Goal: Transaction & Acquisition: Purchase product/service

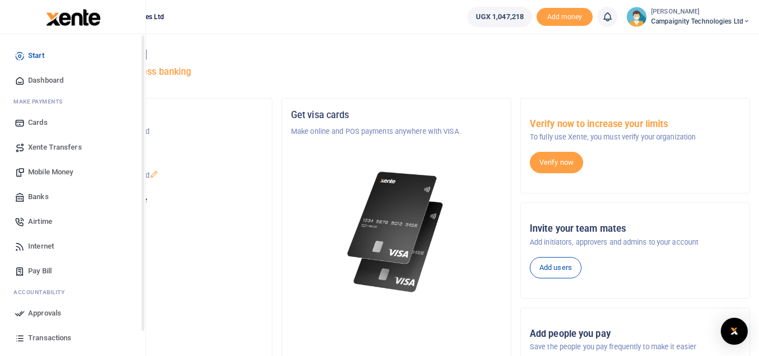
drag, startPoint x: 0, startPoint y: 0, endPoint x: 26, endPoint y: 226, distance: 227.4
click at [26, 226] on link "Airtime" at bounding box center [73, 221] width 128 height 25
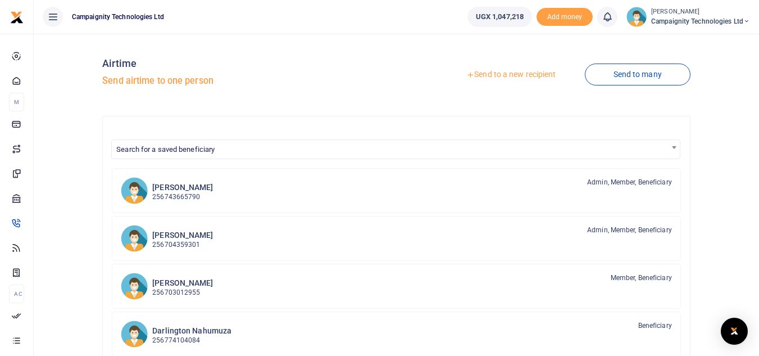
click at [500, 70] on link "Send to a new recipient" at bounding box center [511, 75] width 147 height 20
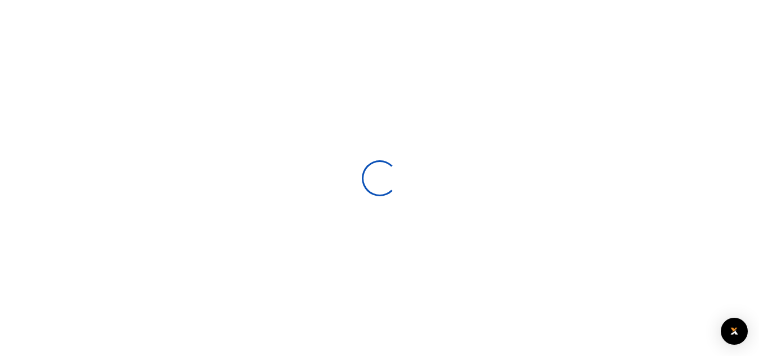
select select
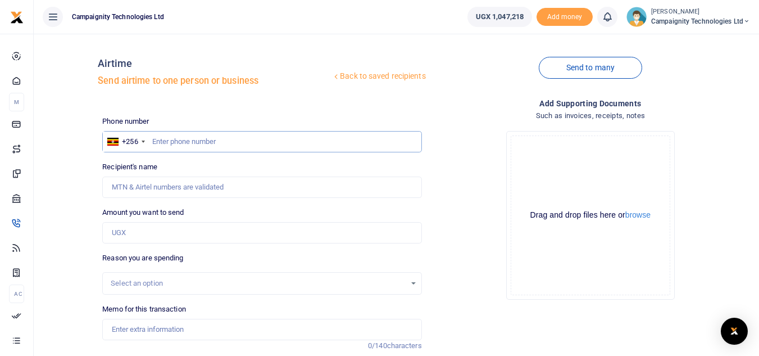
click at [340, 143] on input "text" at bounding box center [261, 141] width 319 height 21
paste input "0756185378"
type input "0756185378"
click at [131, 235] on input "Amount you want to send" at bounding box center [261, 232] width 319 height 21
type input "10,000"
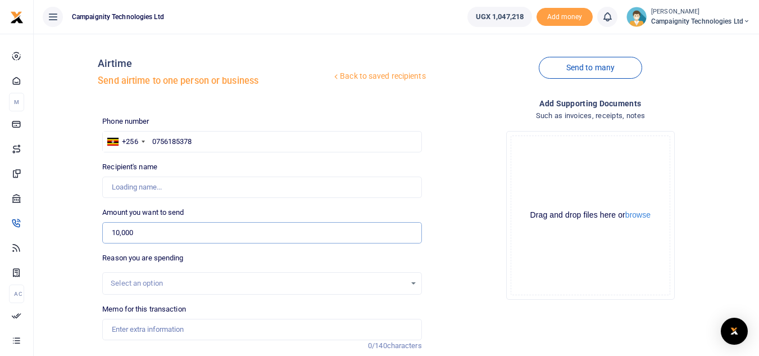
type input "Mark Nakibinge"
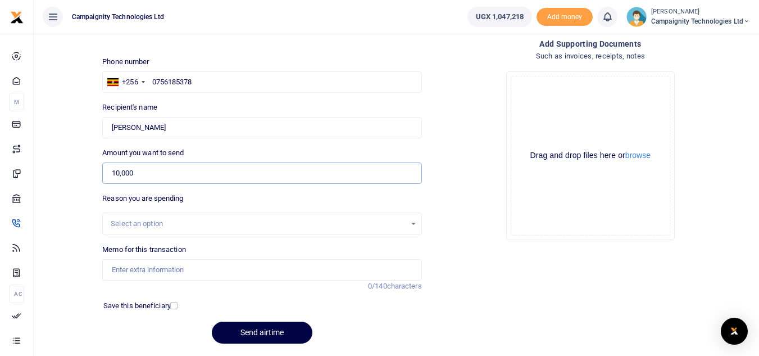
type input "10,000"
click at [179, 271] on input "Memo for this transaction" at bounding box center [261, 269] width 319 height 21
type input "a"
type input "A"
type input "Cross network airtime for Mark for Neexa calls"
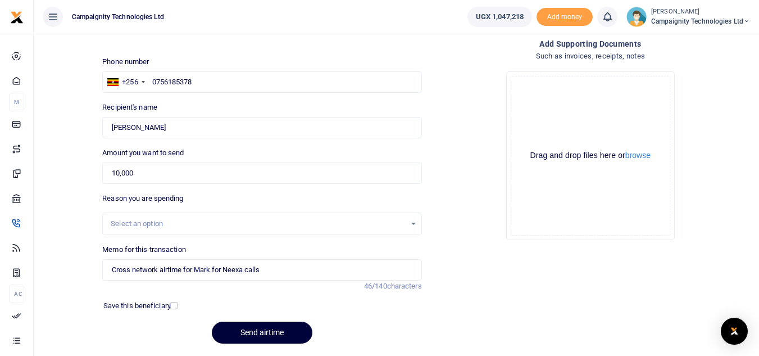
click at [264, 341] on button "Send airtime" at bounding box center [262, 332] width 101 height 22
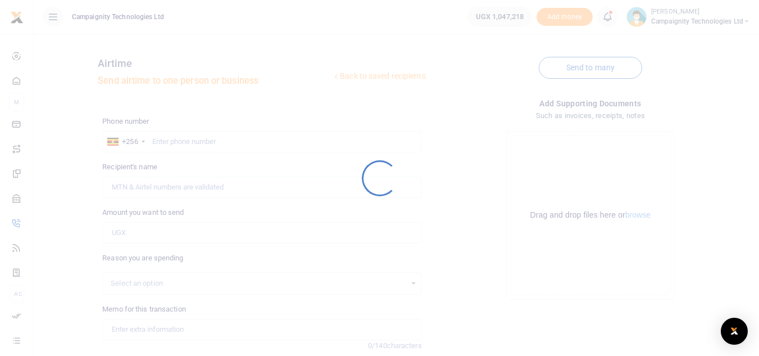
scroll to position [60, 0]
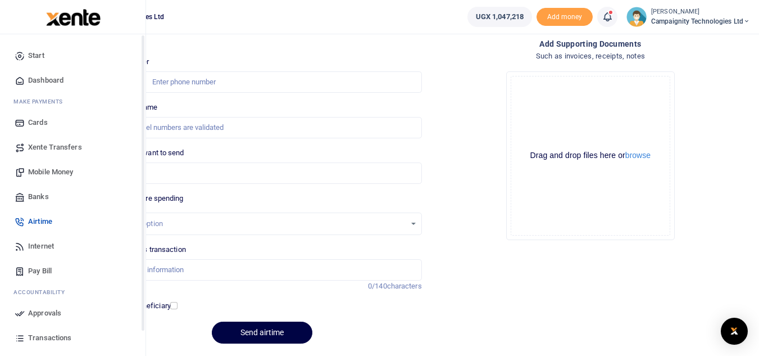
click at [39, 316] on span "Approvals" at bounding box center [44, 312] width 33 height 11
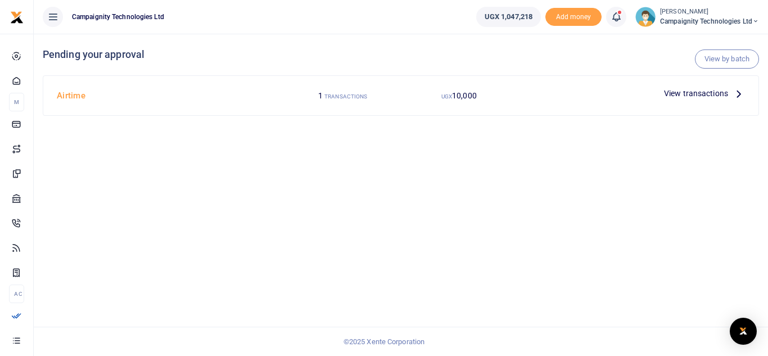
click at [694, 90] on span "View transactions" at bounding box center [696, 93] width 64 height 12
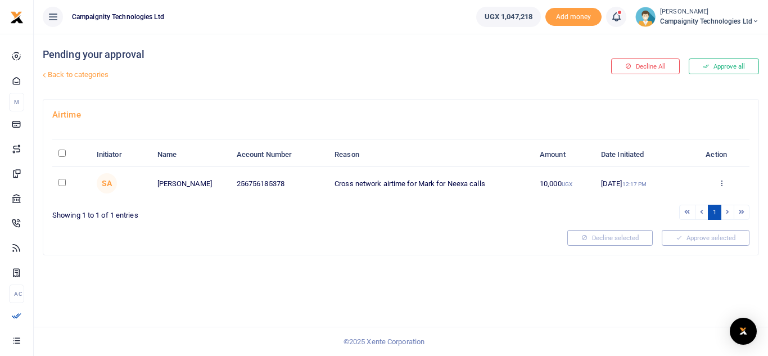
click at [715, 71] on button "Approve all" at bounding box center [723, 66] width 70 height 16
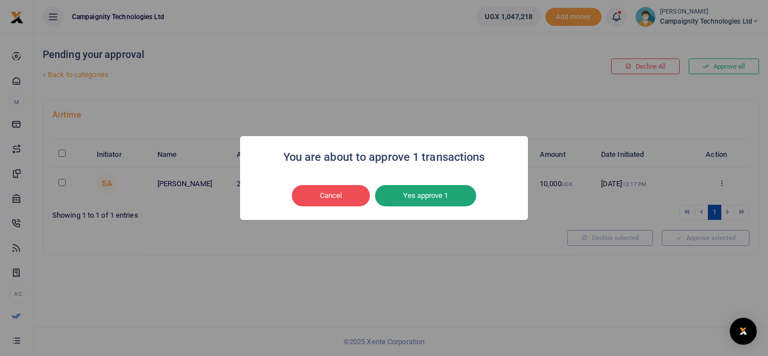
click at [442, 194] on button "Yes approve 1" at bounding box center [425, 195] width 101 height 21
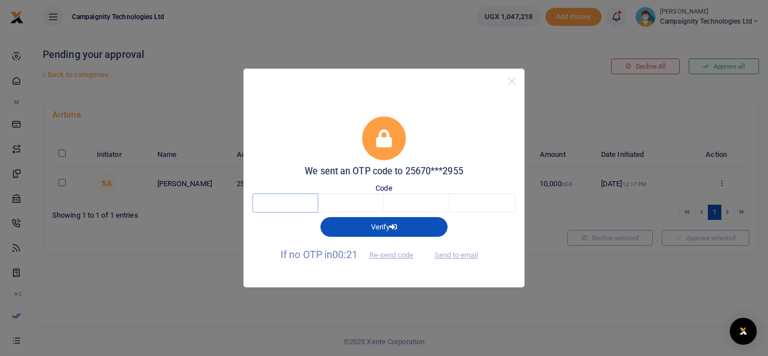
click at [284, 209] on input "text" at bounding box center [285, 202] width 66 height 19
type input "1"
type input "2"
type input "0"
type input "5"
